Goal: Transaction & Acquisition: Purchase product/service

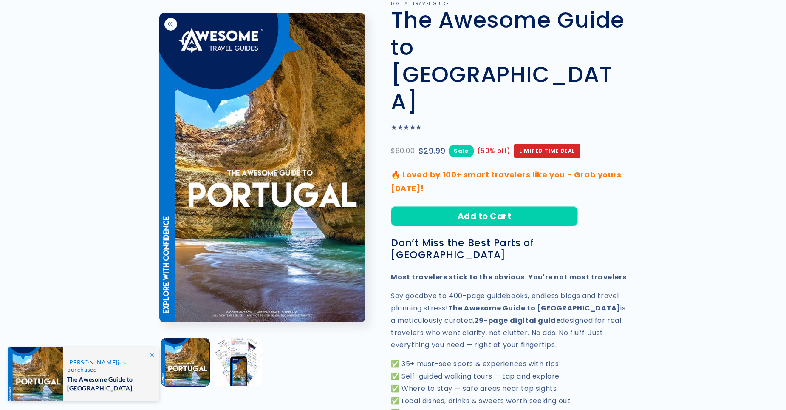
scroll to position [85, 0]
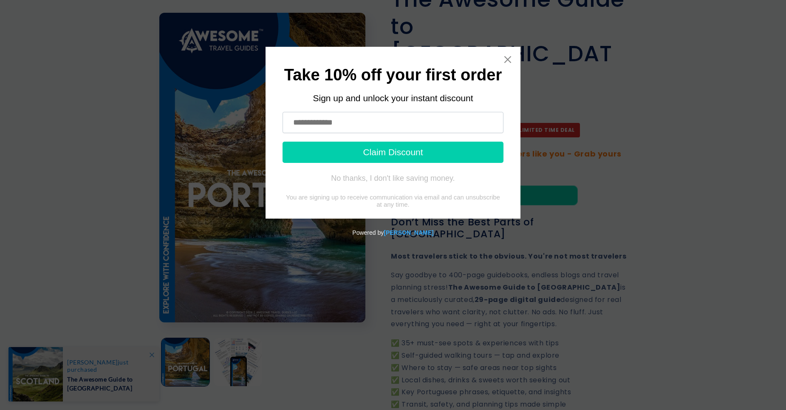
click at [294, 123] on input "text" at bounding box center [392, 122] width 221 height 21
type input "**********"
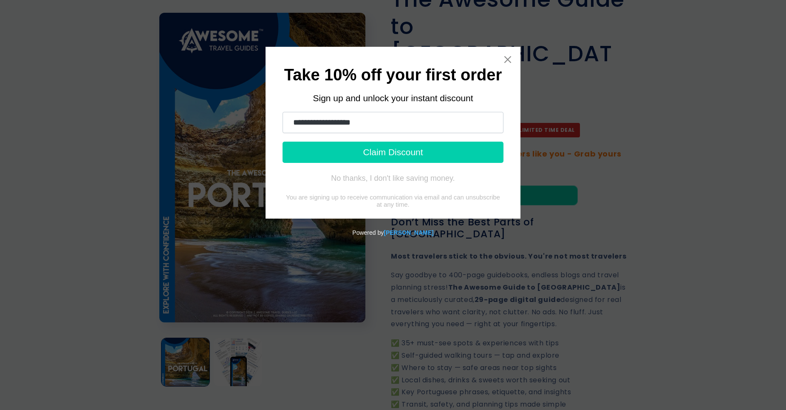
click at [383, 150] on button "Claim Discount" at bounding box center [392, 151] width 221 height 21
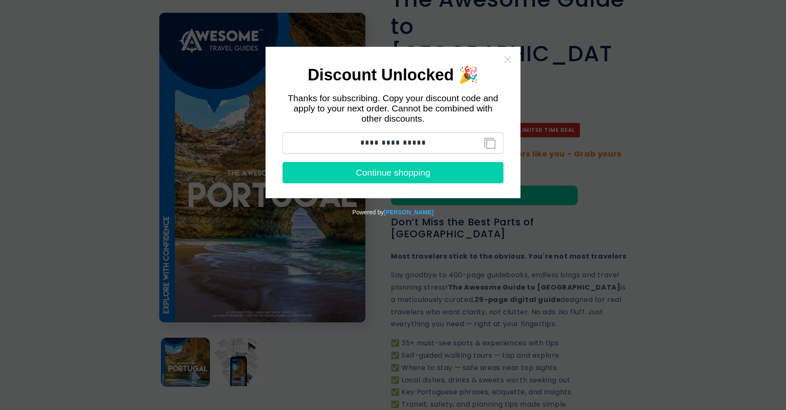
click at [508, 57] on icon "Close widget" at bounding box center [507, 59] width 8 height 8
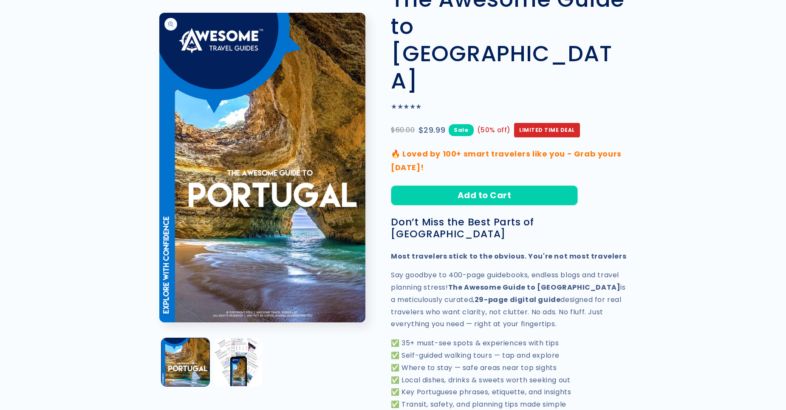
click at [159, 322] on button "Open media 1 in modal" at bounding box center [159, 322] width 0 height 0
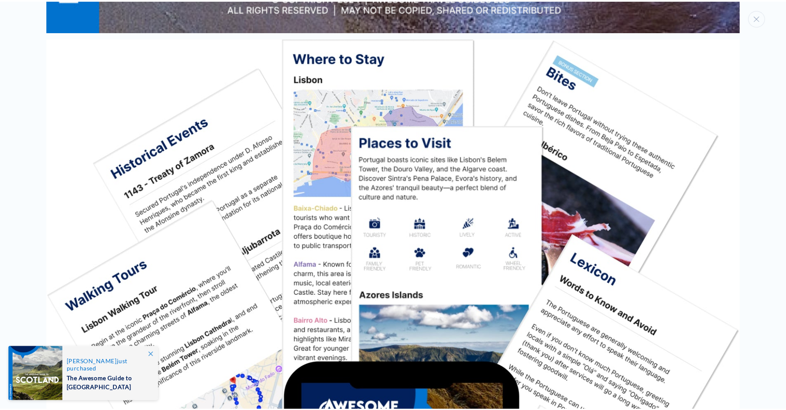
scroll to position [1028, 0]
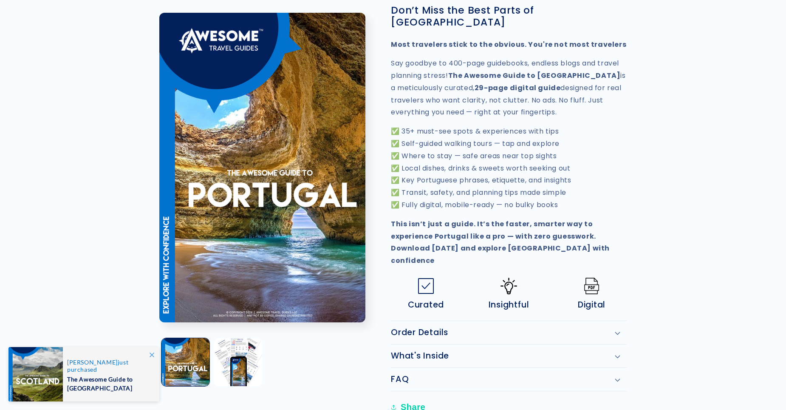
scroll to position [297, 0]
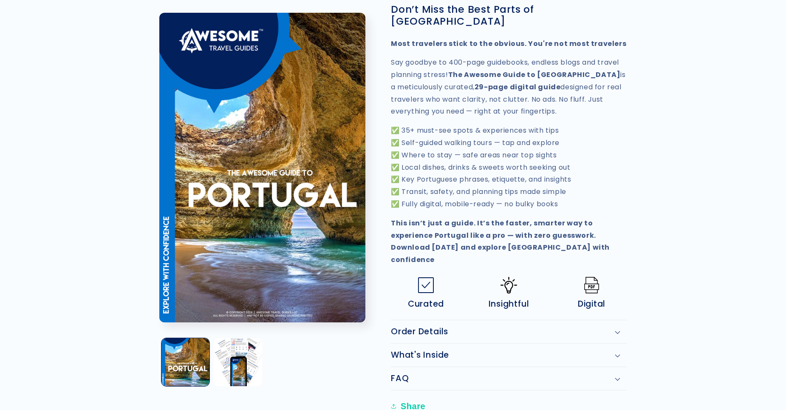
click at [618, 330] on icon at bounding box center [618, 331] width 6 height 3
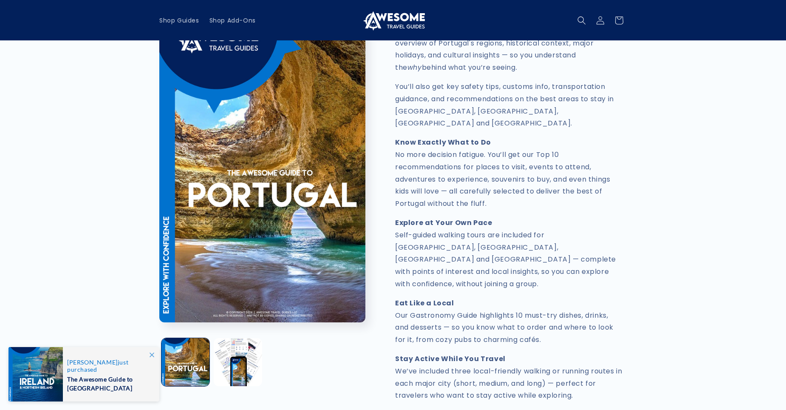
scroll to position [722, 0]
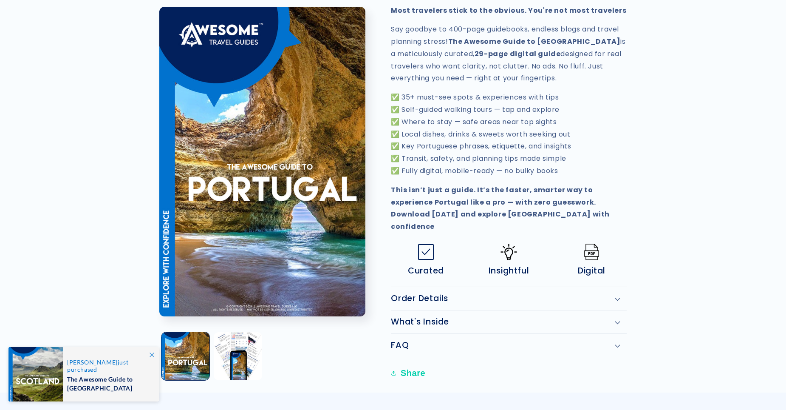
scroll to position [382, 0]
